Goal: Transaction & Acquisition: Purchase product/service

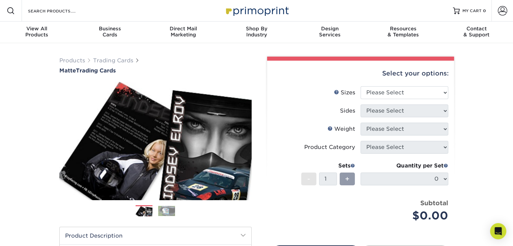
scroll to position [8, 0]
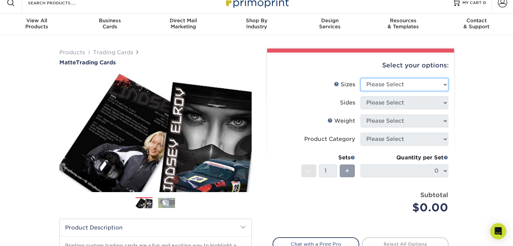
click at [390, 84] on select "Please Select 2.5" x 3.5"" at bounding box center [404, 84] width 88 height 13
select select "2.50x3.50"
click at [360, 78] on select "Please Select 2.5" x 3.5"" at bounding box center [404, 84] width 88 height 13
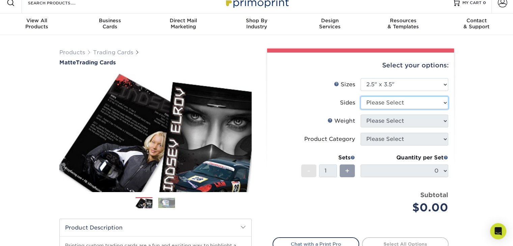
click at [384, 103] on select "Please Select Print Both Sides Print Front Only" at bounding box center [404, 102] width 88 height 13
select select "13abbda7-1d64-4f25-8bb2-c179b224825d"
click at [360, 96] on select "Please Select Print Both Sides Print Front Only" at bounding box center [404, 102] width 88 height 13
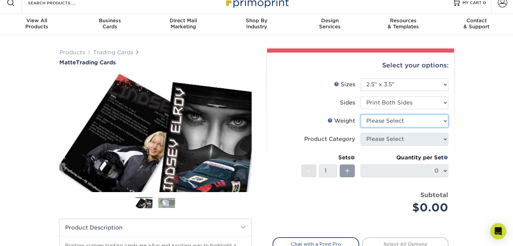
click at [383, 120] on select "Please Select 16PT 14PT" at bounding box center [404, 121] width 88 height 13
select select "14PT"
click at [360, 115] on select "Please Select 16PT 14PT" at bounding box center [404, 121] width 88 height 13
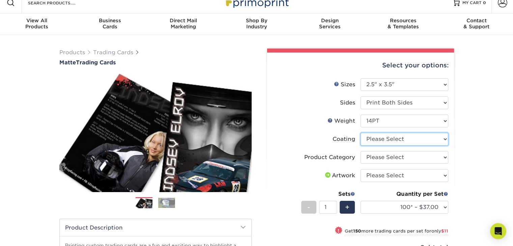
click at [381, 139] on select at bounding box center [404, 139] width 88 height 13
select select "121bb7b5-3b4d-429f-bd8d-bbf80e953313"
click at [360, 133] on select at bounding box center [404, 139] width 88 height 13
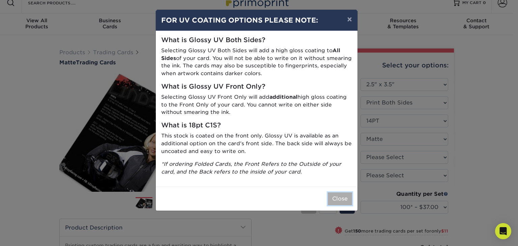
click at [337, 198] on button "Close" at bounding box center [340, 198] width 24 height 13
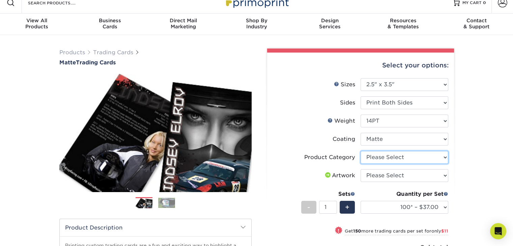
click at [411, 158] on select "Please Select Trading Cards" at bounding box center [404, 157] width 88 height 13
select select "c2f9bce9-36c2-409d-b101-c29d9d031e18"
click at [360, 151] on select "Please Select Trading Cards" at bounding box center [404, 157] width 88 height 13
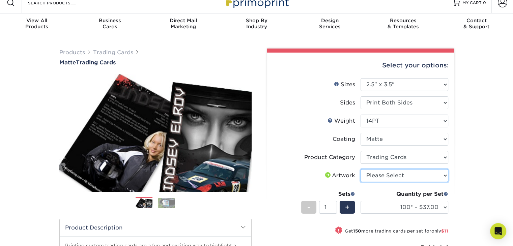
click at [409, 169] on select "Please Select I will upload files I need a design - $100" at bounding box center [404, 175] width 88 height 13
select select "upload"
click at [360, 169] on select "Please Select I will upload files I need a design - $100" at bounding box center [404, 175] width 88 height 13
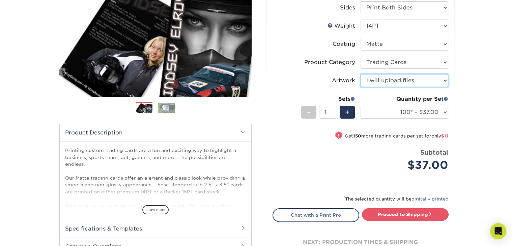
scroll to position [108, 0]
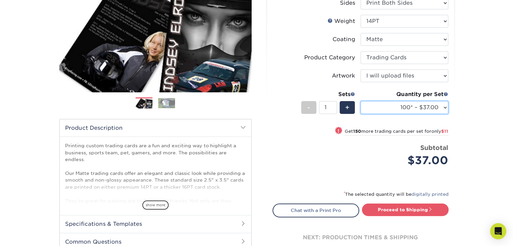
click at [445, 109] on select "100* – $37.00 250* – $48.00 500* – $59.00 1000 – $72.00 2500 – $144.00 5000 – $…" at bounding box center [404, 107] width 88 height 13
click at [477, 141] on div "Products Trading Cards Matte Trading Cards" at bounding box center [256, 115] width 513 height 360
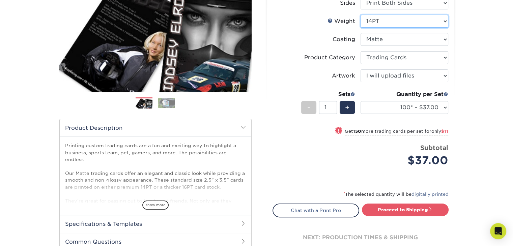
click at [417, 23] on select "Please Select 16PT 14PT" at bounding box center [404, 21] width 88 height 13
select select "16PT"
click at [360, 15] on select "Please Select 16PT 14PT" at bounding box center [404, 21] width 88 height 13
select select "-1"
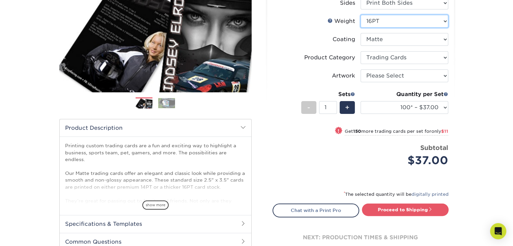
select select "-1"
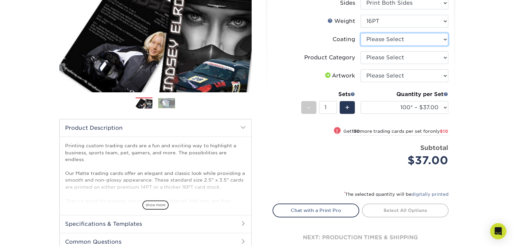
click at [427, 43] on select at bounding box center [404, 39] width 88 height 13
select select "121bb7b5-3b4d-429f-bd8d-bbf80e953313"
click at [360, 33] on select at bounding box center [404, 39] width 88 height 13
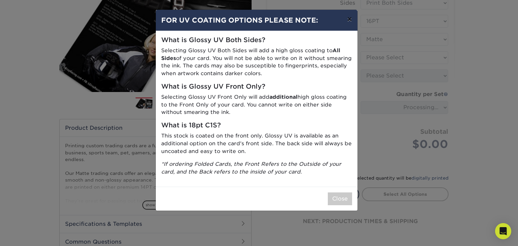
click at [352, 18] on button "×" at bounding box center [349, 19] width 16 height 19
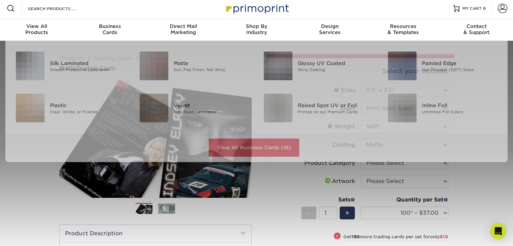
scroll to position [3, 0]
